Goal: Transaction & Acquisition: Book appointment/travel/reservation

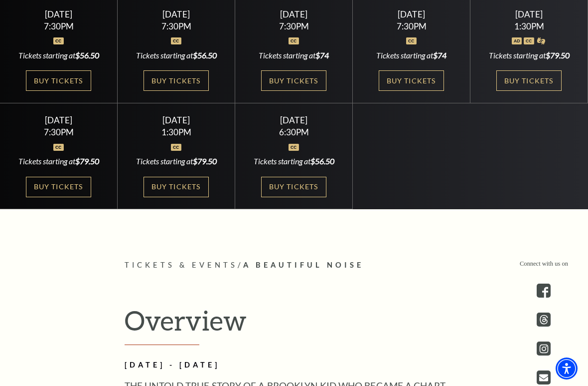
scroll to position [372, 0]
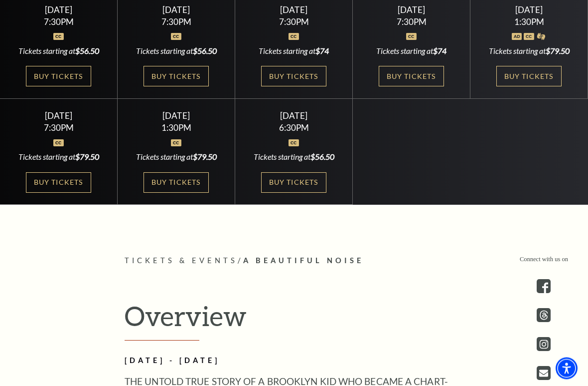
click at [306, 184] on link "Buy Tickets" at bounding box center [293, 183] width 65 height 20
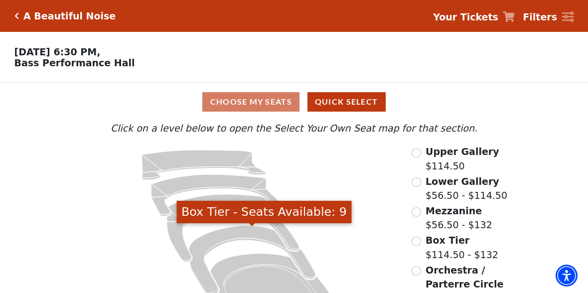
click at [249, 238] on icon "Box Tier - Seats Available: 9" at bounding box center [252, 260] width 127 height 69
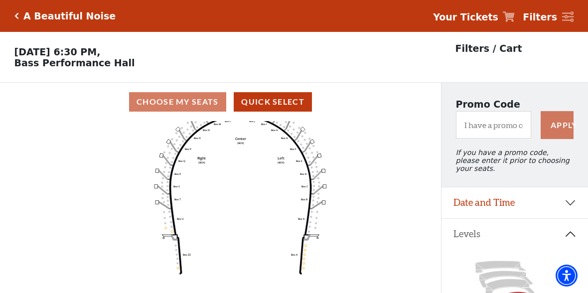
click at [569, 242] on button "Levels" at bounding box center [515, 234] width 147 height 31
click at [490, 276] on button "Price Range" at bounding box center [515, 265] width 147 height 31
click at [496, 270] on button "Price Range" at bounding box center [515, 265] width 147 height 31
click at [573, 211] on button "Date and Time" at bounding box center [515, 203] width 147 height 31
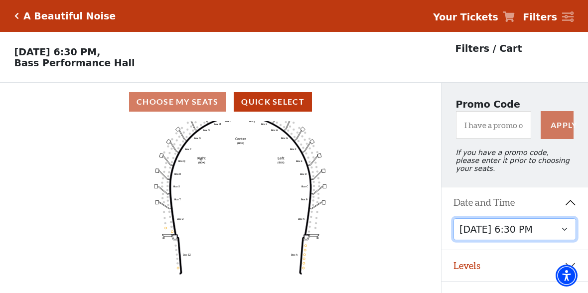
click at [537, 237] on select "Tuesday, October 28 at 7:30 PM Wednesday, October 29 at 7:30 PM Thursday, Octob…" at bounding box center [515, 229] width 123 height 22
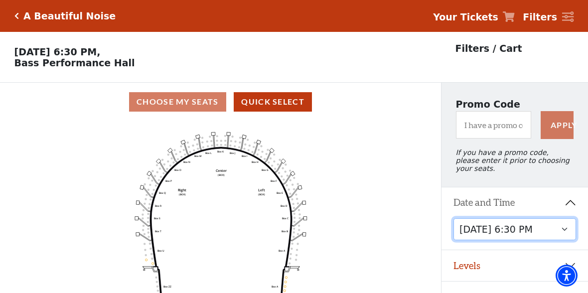
click at [250, 147] on circle at bounding box center [250, 146] width 2 height 2
click at [242, 158] on text "Box I" at bounding box center [245, 156] width 6 height 3
click at [194, 107] on div "Choose My Seats Quick Select" at bounding box center [220, 101] width 441 height 19
click at [188, 106] on div "Choose My Seats Quick Select" at bounding box center [220, 101] width 441 height 19
click at [278, 107] on button "Quick Select" at bounding box center [273, 101] width 78 height 19
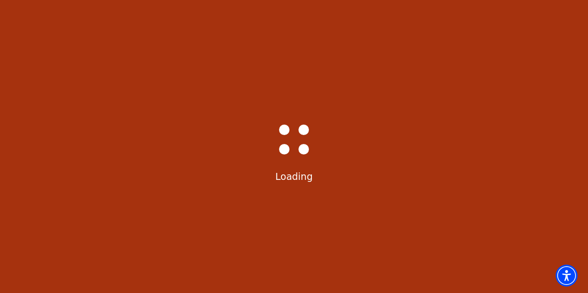
select select "6227"
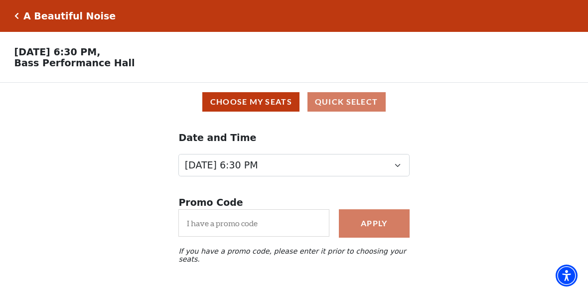
click at [15, 19] on icon "Click here to go back to filters" at bounding box center [16, 15] width 4 height 7
click at [61, 18] on h5 "A Beautiful Noise" at bounding box center [69, 15] width 92 height 11
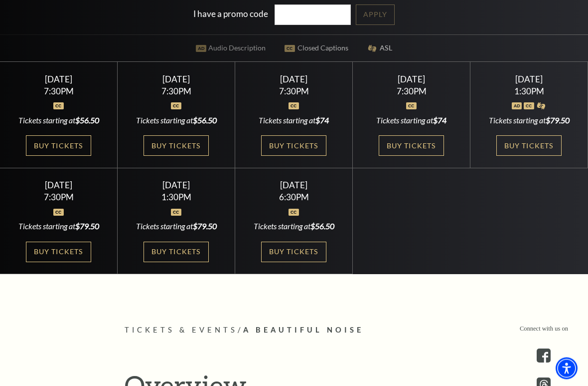
scroll to position [303, 0]
click at [189, 258] on link "Buy Tickets" at bounding box center [176, 251] width 65 height 20
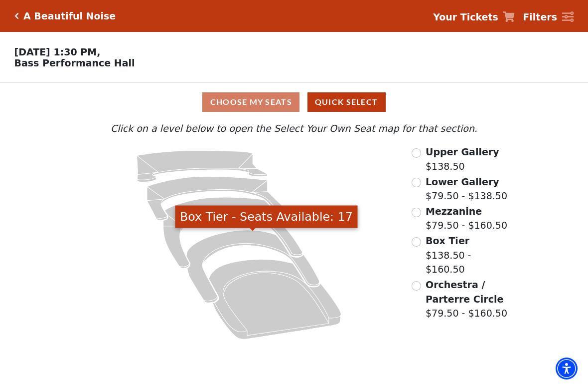
click at [239, 242] on icon "Box Tier - Seats Available: 17" at bounding box center [253, 266] width 133 height 72
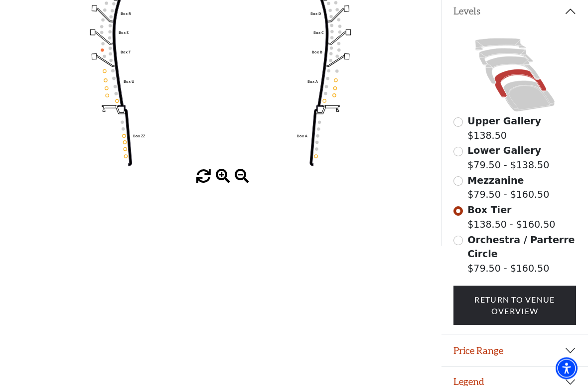
scroll to position [223, 0]
click at [456, 186] on input "Mezzanine$79.50 - $160.50\a" at bounding box center [458, 180] width 9 height 9
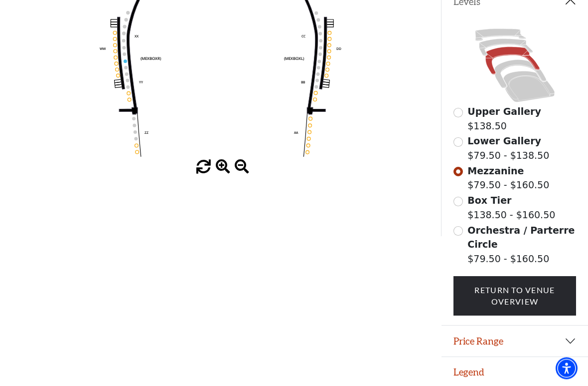
scroll to position [236, 0]
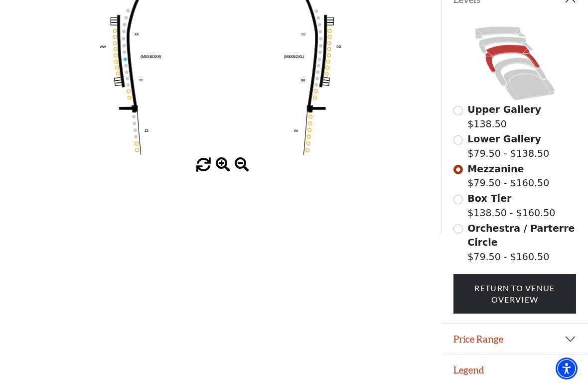
click at [514, 238] on label "Orchestra / Parterre Circle $79.50 - $160.50" at bounding box center [522, 242] width 109 height 43
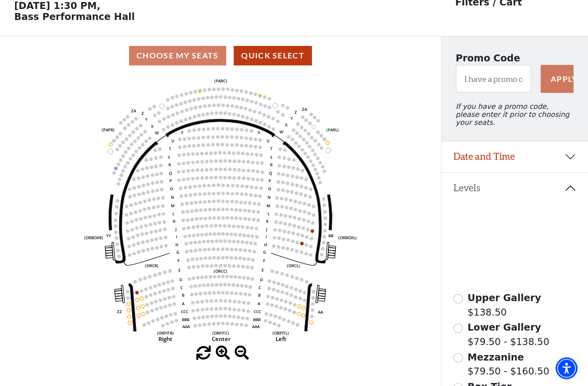
scroll to position [46, 0]
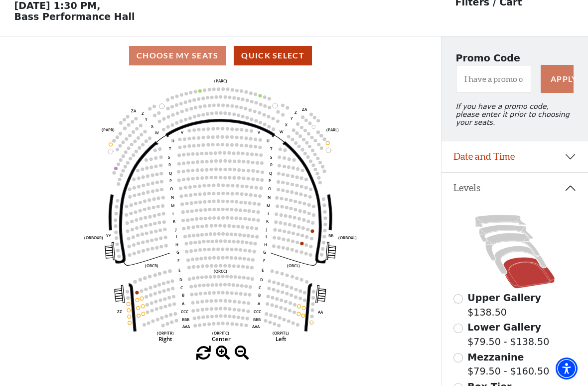
click at [248, 212] on circle at bounding box center [249, 210] width 3 height 3
click at [224, 218] on circle at bounding box center [223, 217] width 3 height 3
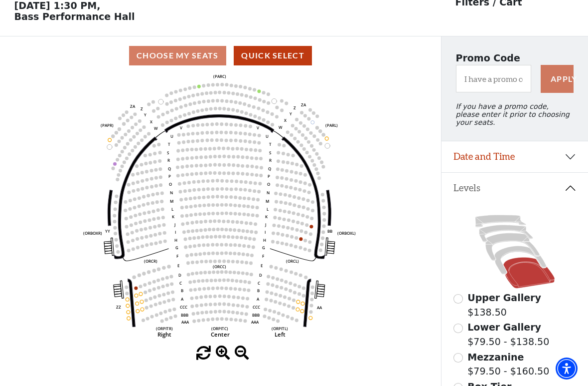
click at [224, 213] on icon "Left (ORPITL) Right (ORPITR) Center (ORPITC) ZZ AA YY BB ZA ZA (ORCL) (ORCR) (O…" at bounding box center [220, 210] width 397 height 271
click at [228, 214] on circle at bounding box center [226, 212] width 3 height 3
click at [213, 215] on circle at bounding box center [212, 212] width 3 height 3
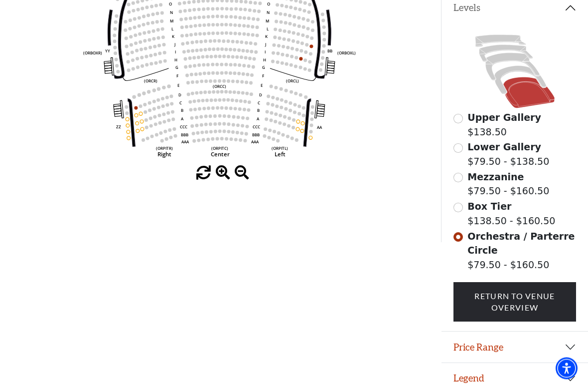
scroll to position [236, 0]
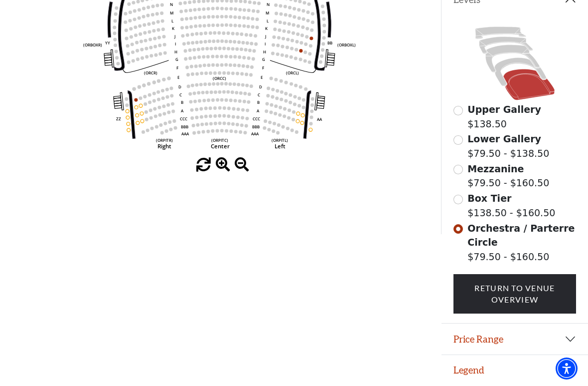
click at [569, 293] on button "Price Range" at bounding box center [515, 338] width 147 height 31
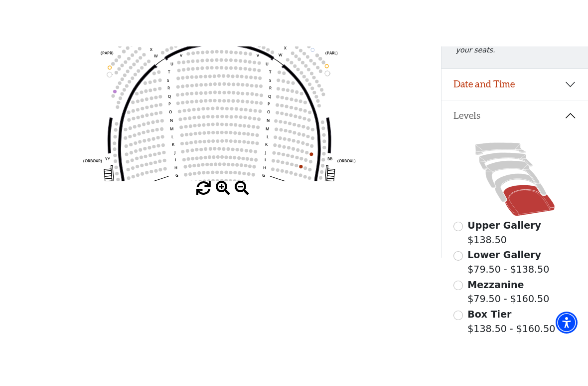
scroll to position [171, 0]
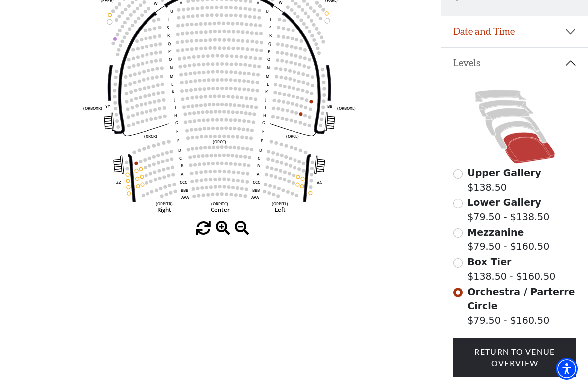
click at [223, 231] on span at bounding box center [223, 228] width 14 height 14
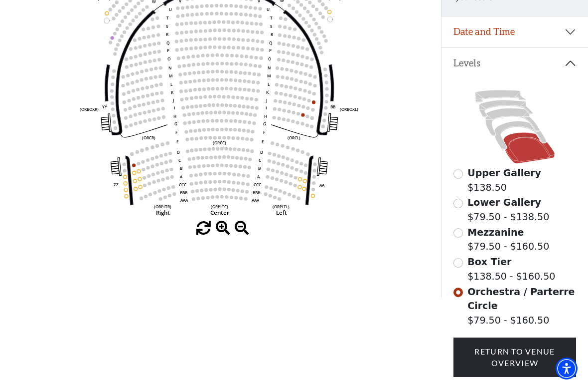
click at [224, 233] on span at bounding box center [223, 228] width 14 height 14
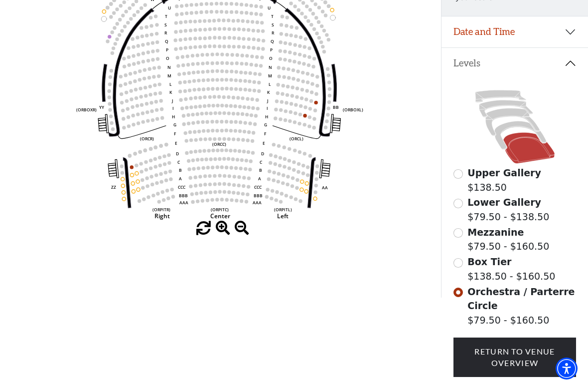
click at [220, 233] on span at bounding box center [223, 228] width 14 height 14
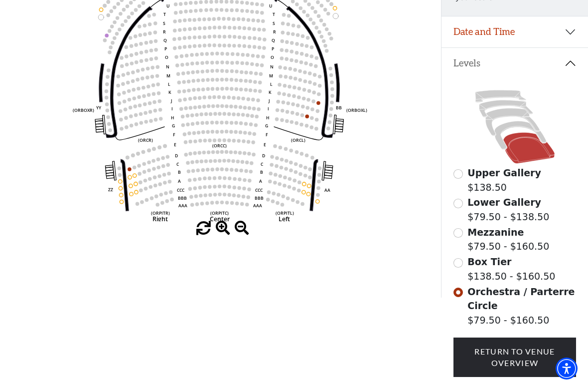
click at [224, 234] on span at bounding box center [223, 228] width 14 height 14
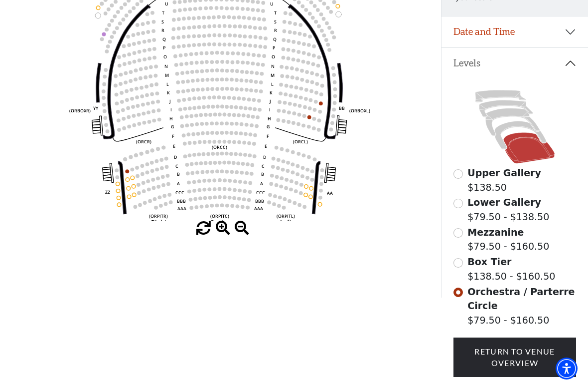
click at [223, 233] on span at bounding box center [223, 228] width 14 height 14
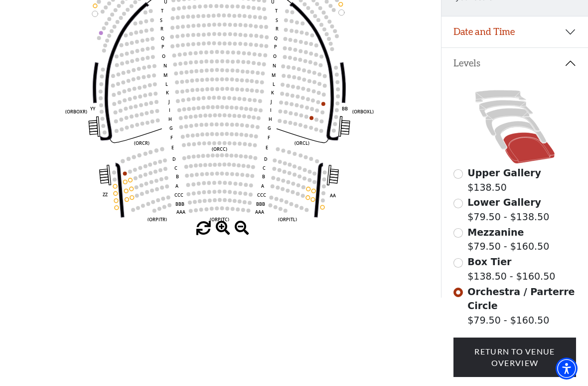
click at [218, 239] on div "Choose My Seats Quick Select Current Level Orchestra / Parterre Circle Click on…" at bounding box center [220, 105] width 441 height 386
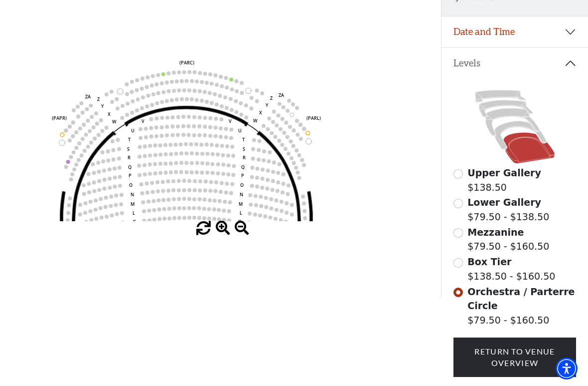
click at [579, 37] on button "Date and Time" at bounding box center [515, 31] width 147 height 31
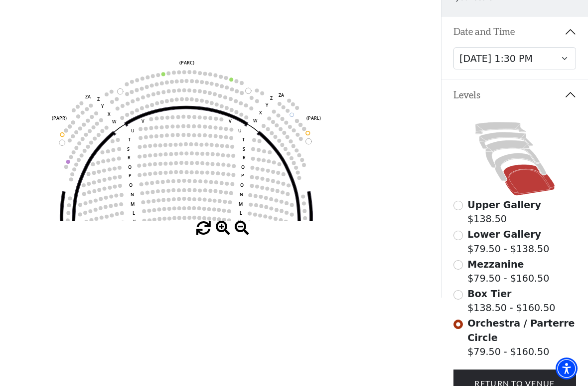
click at [188, 183] on circle at bounding box center [190, 181] width 4 height 4
click at [184, 183] on use "Seat Selected" at bounding box center [184, 180] width 4 height 4
click at [190, 182] on circle at bounding box center [190, 181] width 4 height 4
click at [189, 183] on circle at bounding box center [190, 181] width 4 height 4
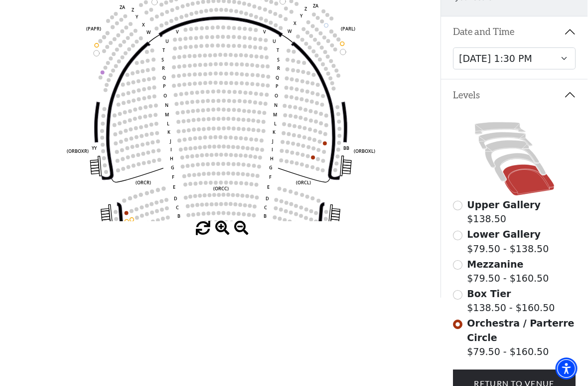
scroll to position [171, 2]
click at [218, 235] on span at bounding box center [223, 228] width 14 height 14
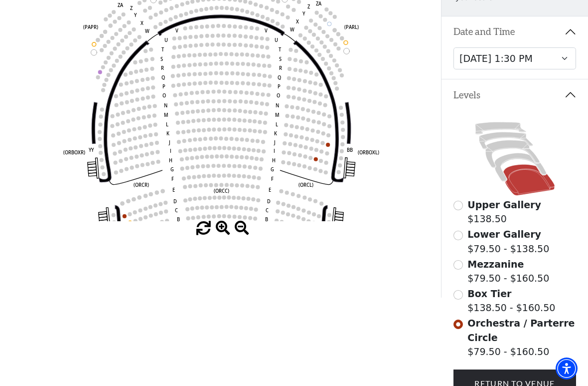
click at [242, 232] on span at bounding box center [242, 228] width 14 height 14
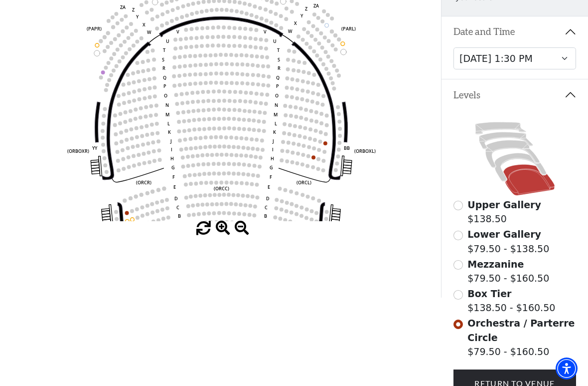
click at [225, 139] on circle at bounding box center [226, 137] width 4 height 4
click at [223, 147] on circle at bounding box center [224, 146] width 4 height 4
click at [225, 157] on circle at bounding box center [227, 155] width 4 height 4
click at [224, 139] on circle at bounding box center [226, 137] width 4 height 4
click at [228, 130] on circle at bounding box center [229, 128] width 4 height 4
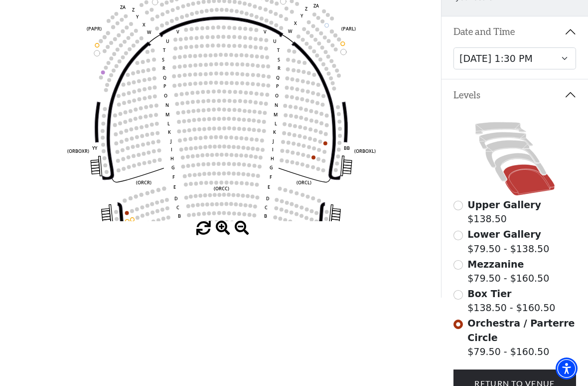
click at [235, 139] on circle at bounding box center [237, 138] width 4 height 4
click at [229, 139] on circle at bounding box center [231, 137] width 4 height 4
click at [237, 149] on circle at bounding box center [239, 147] width 4 height 4
click at [235, 140] on circle at bounding box center [237, 138] width 4 height 4
click at [235, 155] on circle at bounding box center [237, 155] width 4 height 4
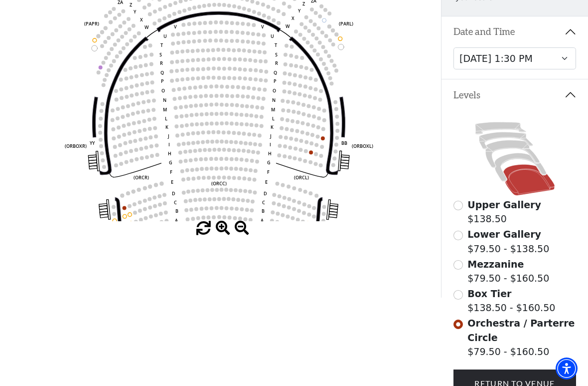
click at [330, 149] on icon at bounding box center [314, 105] width 49 height 138
click at [320, 145] on icon "Left (ORPITL) Right (ORPITR) Center (ORPITC) ZZ AA YY BB ZA ZA (ORCL) (ORCR) (O…" at bounding box center [220, 85] width 397 height 271
click at [321, 147] on circle at bounding box center [323, 147] width 4 height 4
click at [309, 160] on icon "Left (ORPITL) Right (ORPITR) Center (ORPITC) ZZ AA YY BB ZA ZA (ORCL) (ORCR) (O…" at bounding box center [220, 85] width 397 height 271
click at [310, 163] on circle at bounding box center [312, 162] width 4 height 4
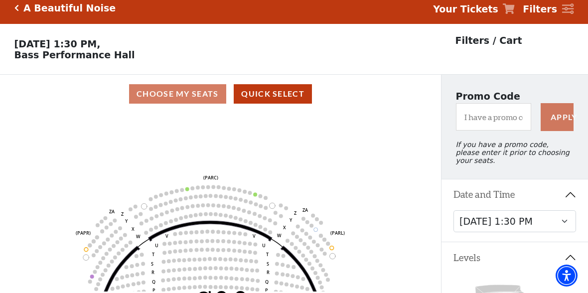
scroll to position [0, 0]
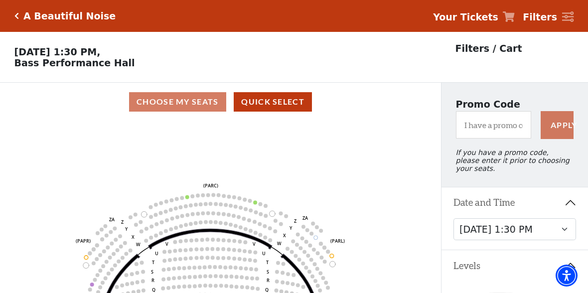
click at [184, 106] on div "Choose My Seats Quick Select" at bounding box center [220, 101] width 441 height 19
click at [184, 107] on div "Choose My Seats Quick Select" at bounding box center [220, 101] width 441 height 19
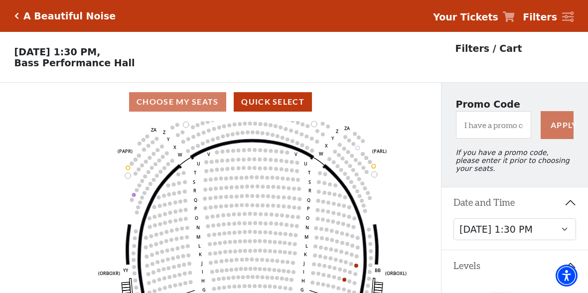
click at [256, 253] on circle at bounding box center [255, 251] width 4 height 4
click at [250, 253] on circle at bounding box center [250, 251] width 4 height 4
click at [247, 253] on circle at bounding box center [245, 251] width 4 height 4
click at [275, 106] on button "Quick Select" at bounding box center [273, 101] width 78 height 19
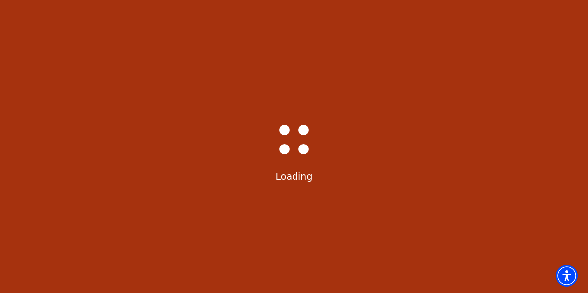
select select "6226"
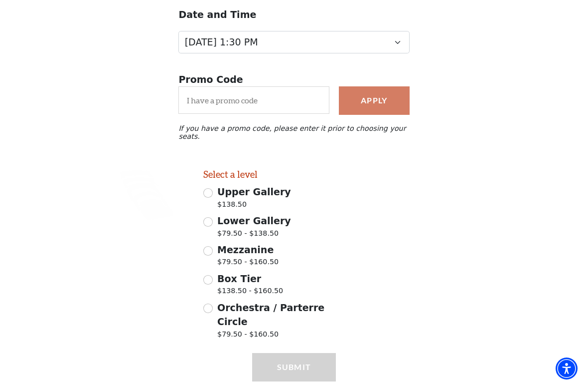
scroll to position [134, 0]
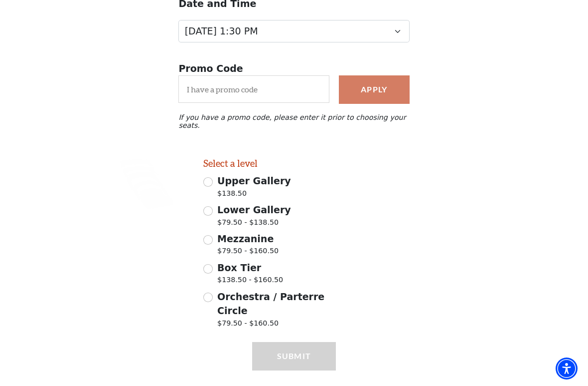
click at [248, 245] on span "$79.50 - $160.50" at bounding box center [247, 251] width 61 height 13
click at [213, 241] on input "Mezzanine $79.50 - $160.50" at bounding box center [207, 239] width 9 height 9
radio input "true"
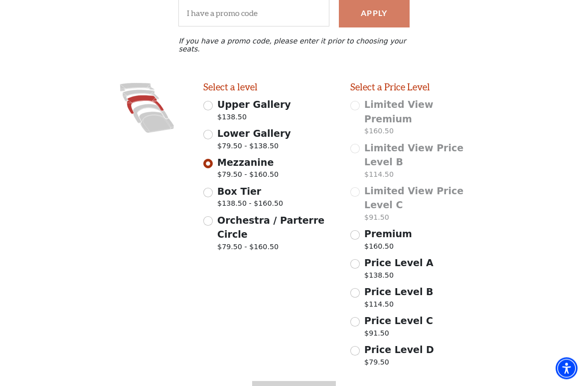
scroll to position [219, 0]
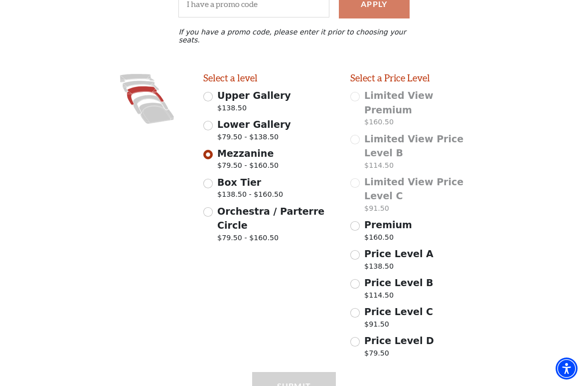
click at [355, 275] on div "Price Level B $114.50" at bounding box center [417, 289] width 133 height 28
click at [352, 279] on input "Price Level B $114.50" at bounding box center [355, 283] width 9 height 9
radio input "true"
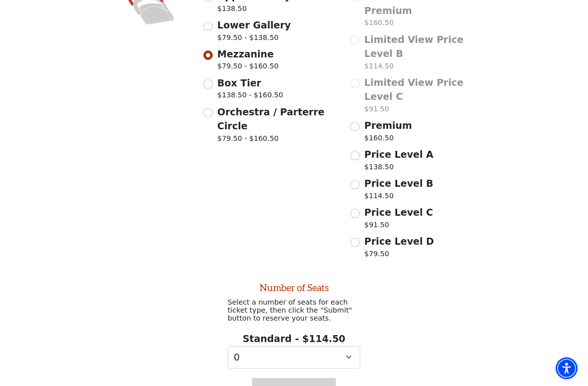
scroll to position [327, 0]
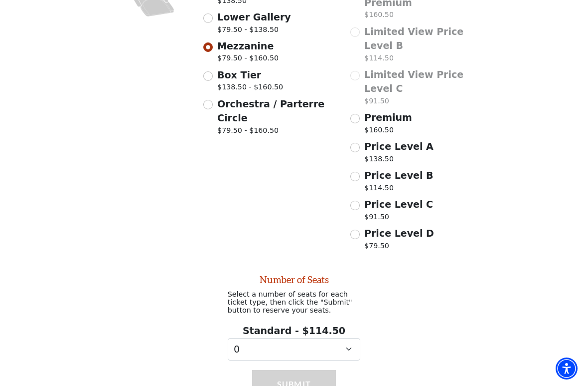
click at [354, 168] on div "Price Level B $114.50" at bounding box center [417, 182] width 133 height 28
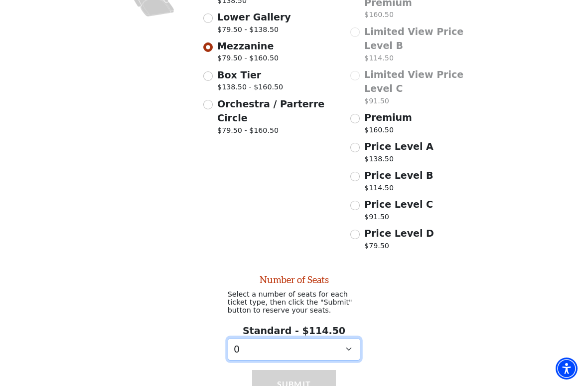
click at [347, 293] on select "0 1 2" at bounding box center [294, 349] width 133 height 22
select select "2"
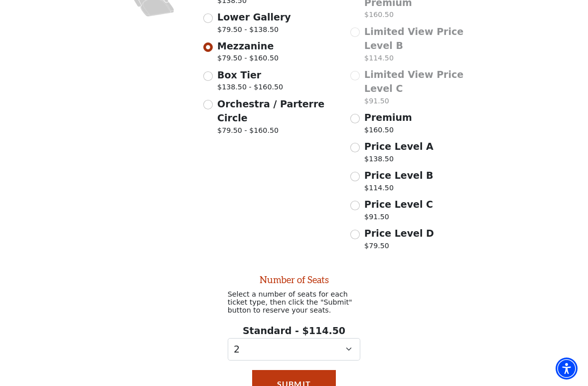
click at [293, 293] on button "Submit" at bounding box center [294, 384] width 84 height 28
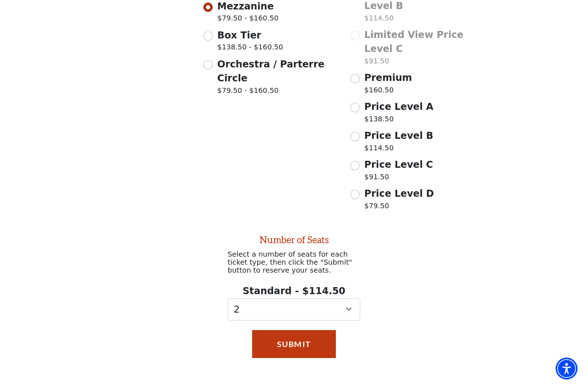
scroll to position [380, 0]
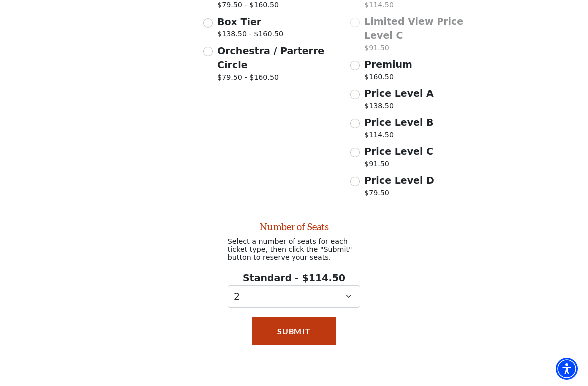
click at [295, 293] on button "Submit" at bounding box center [294, 331] width 84 height 28
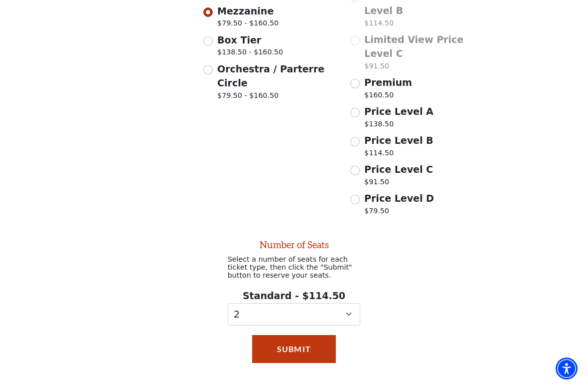
scroll to position [362, 0]
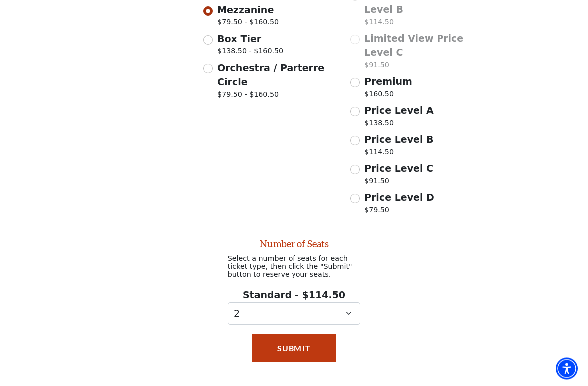
click at [298, 293] on button "Submit" at bounding box center [294, 348] width 84 height 28
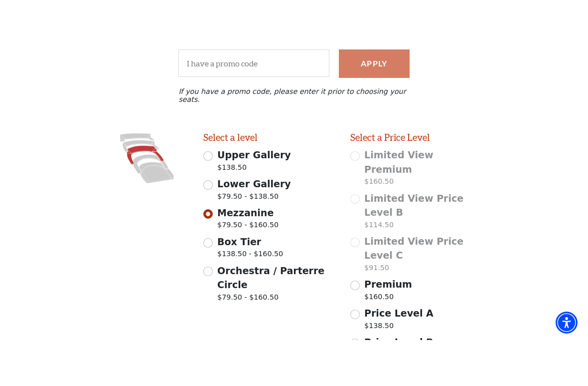
scroll to position [0, 0]
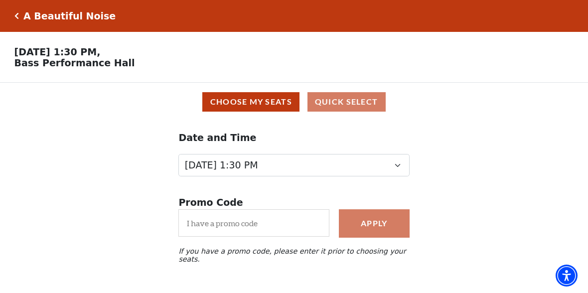
click at [253, 108] on button "Choose My Seats" at bounding box center [250, 101] width 97 height 19
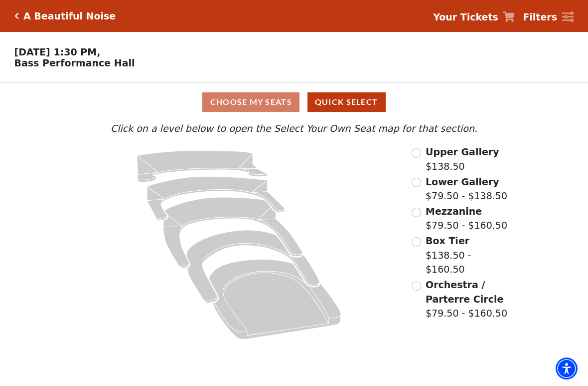
click at [345, 112] on button "Quick Select" at bounding box center [347, 101] width 78 height 19
select select "6226"
select select "2"
